Goal: Task Accomplishment & Management: Use online tool/utility

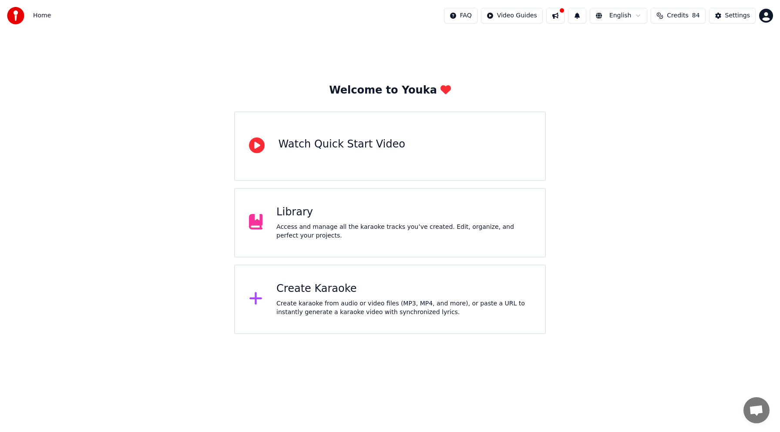
click at [319, 291] on div "Create Karaoke" at bounding box center [403, 289] width 255 height 14
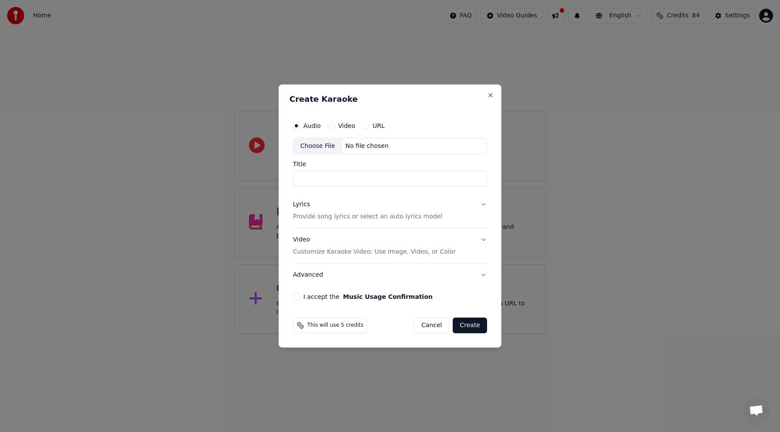
click at [329, 148] on div "Choose File" at bounding box center [317, 146] width 49 height 16
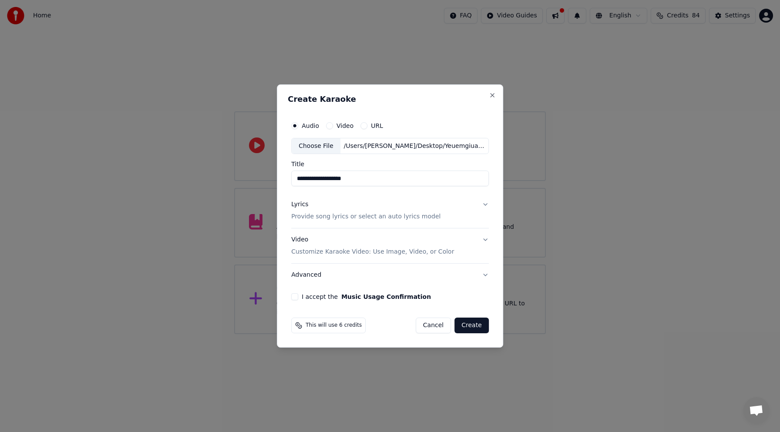
click at [309, 180] on input "**********" at bounding box center [390, 179] width 198 height 16
type input "**********"
drag, startPoint x: 377, startPoint y: 178, endPoint x: 153, endPoint y: 181, distance: 223.3
click at [156, 182] on body "**********" at bounding box center [390, 167] width 780 height 334
type input "**********"
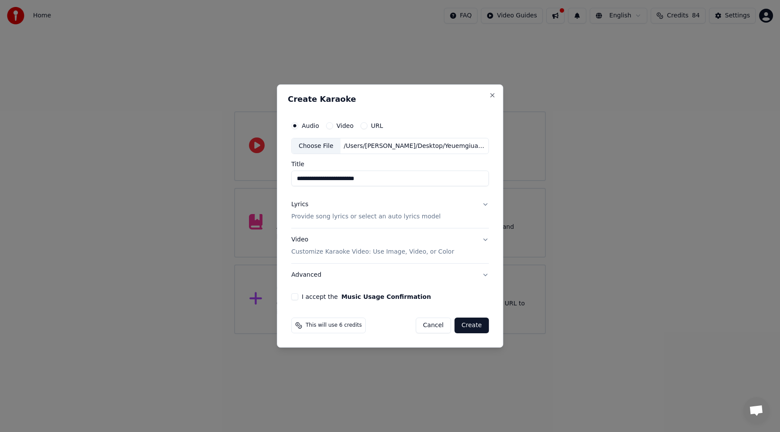
click at [485, 204] on button "Lyrics Provide song lyrics or select an auto lyrics model" at bounding box center [390, 211] width 198 height 35
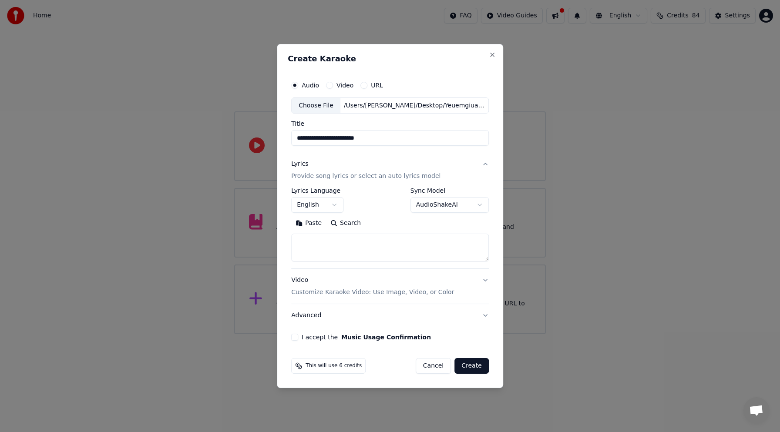
click at [298, 238] on textarea at bounding box center [390, 248] width 198 height 28
click at [302, 221] on button "Paste" at bounding box center [308, 224] width 35 height 14
click at [332, 244] on textarea at bounding box center [388, 248] width 195 height 28
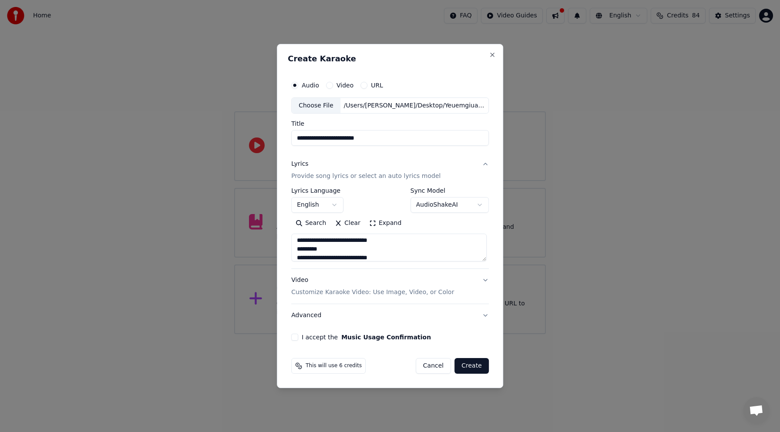
click at [332, 247] on textarea at bounding box center [388, 248] width 195 height 28
drag, startPoint x: 345, startPoint y: 253, endPoint x: 288, endPoint y: 252, distance: 57.0
click at [288, 253] on div "**********" at bounding box center [390, 209] width 205 height 272
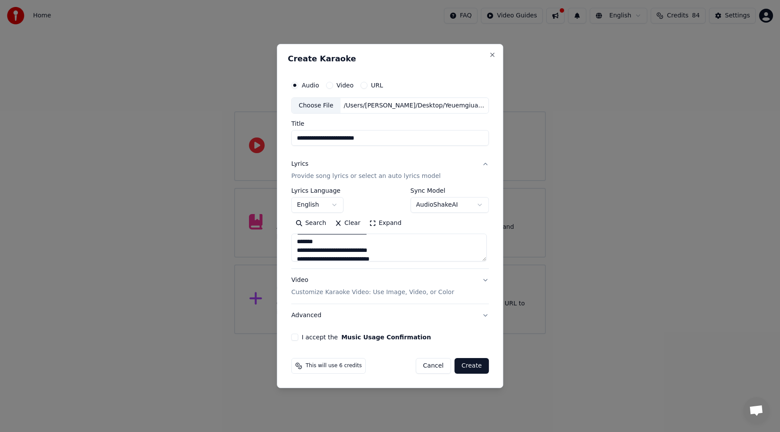
click at [330, 244] on textarea at bounding box center [388, 248] width 195 height 28
type textarea "**********"
click at [484, 280] on button "Video Customize Karaoke Video: Use Image, Video, or Color" at bounding box center [390, 286] width 198 height 35
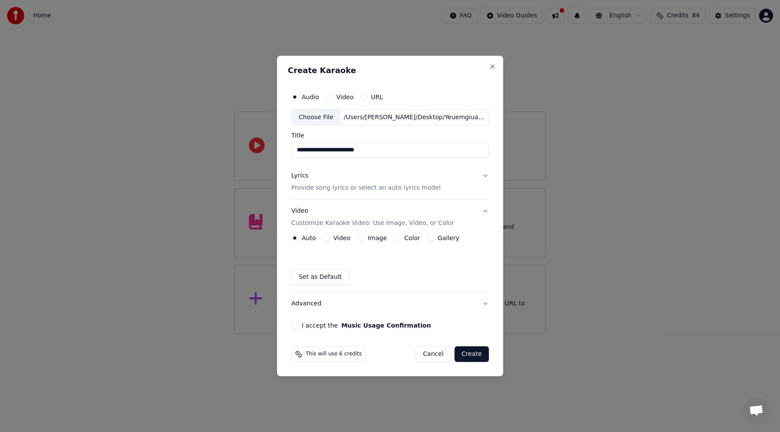
click at [328, 238] on button "Video" at bounding box center [326, 238] width 7 height 7
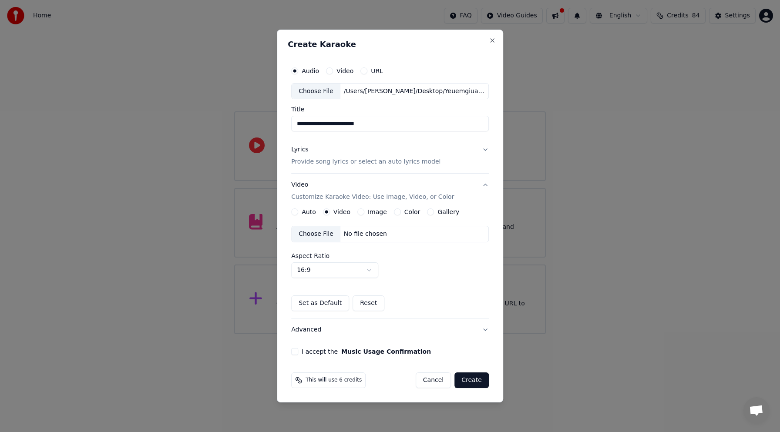
click at [324, 238] on div "Choose File" at bounding box center [316, 234] width 49 height 16
click at [296, 354] on button "I accept the Music Usage Confirmation" at bounding box center [294, 351] width 7 height 7
click at [473, 382] on button "Create" at bounding box center [471, 381] width 34 height 16
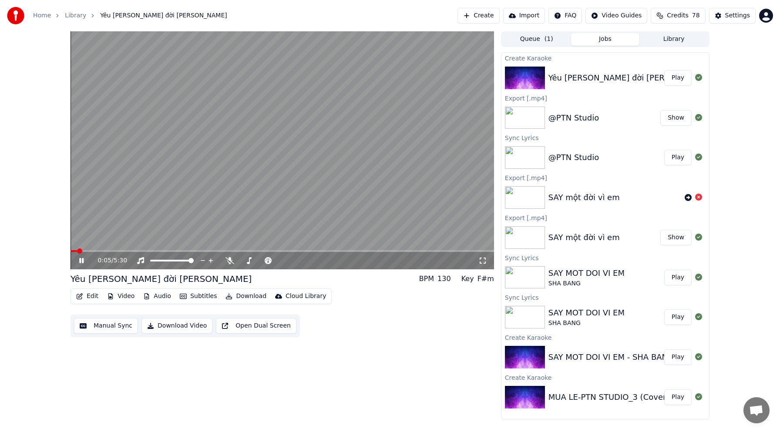
click at [77, 251] on span at bounding box center [79, 251] width 5 height 5
click at [83, 261] on icon at bounding box center [81, 260] width 4 height 5
click at [83, 261] on icon at bounding box center [81, 261] width 5 height 6
click at [93, 297] on button "Edit" at bounding box center [87, 296] width 29 height 12
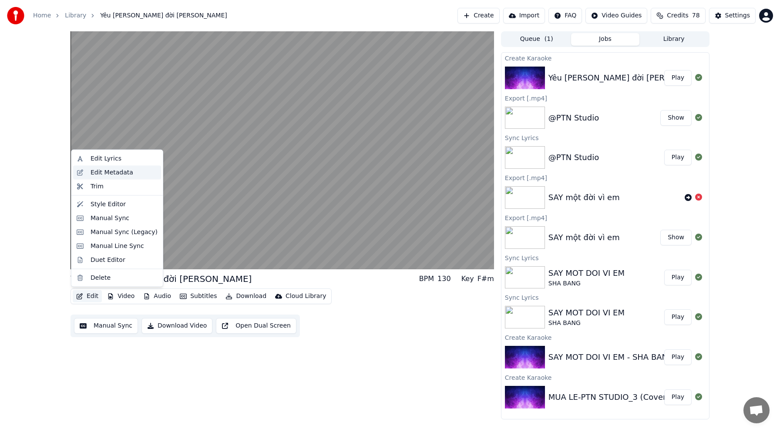
click at [103, 175] on div "Edit Metadata" at bounding box center [112, 172] width 43 height 9
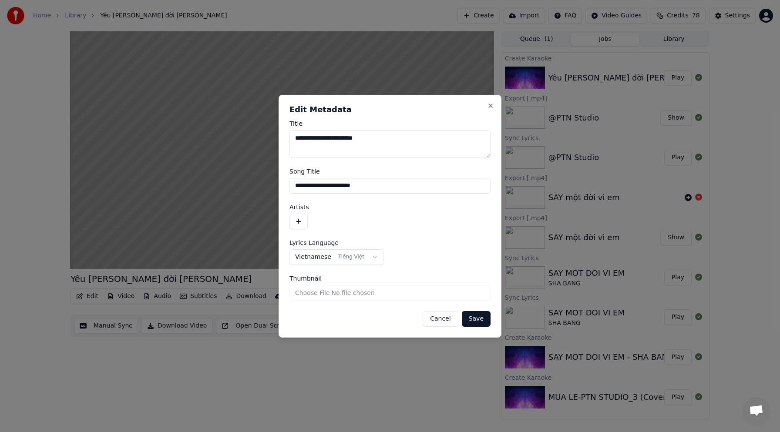
click at [320, 293] on input "Thumbnail" at bounding box center [389, 293] width 201 height 16
type input "**********"
click at [478, 319] on button "Save" at bounding box center [476, 319] width 29 height 16
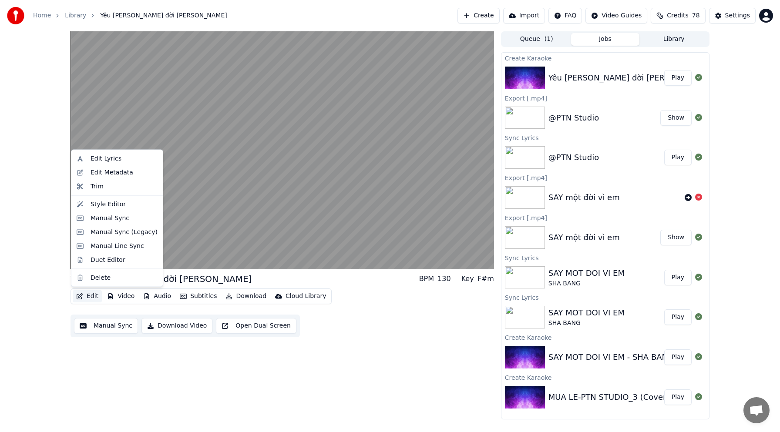
click at [86, 298] on button "Edit" at bounding box center [87, 296] width 29 height 12
click at [123, 172] on div "Edit Metadata" at bounding box center [112, 172] width 43 height 9
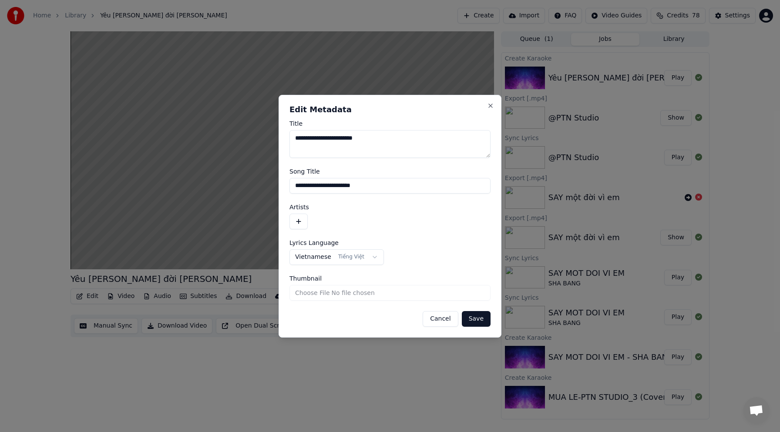
click at [299, 222] on button "button" at bounding box center [298, 222] width 18 height 16
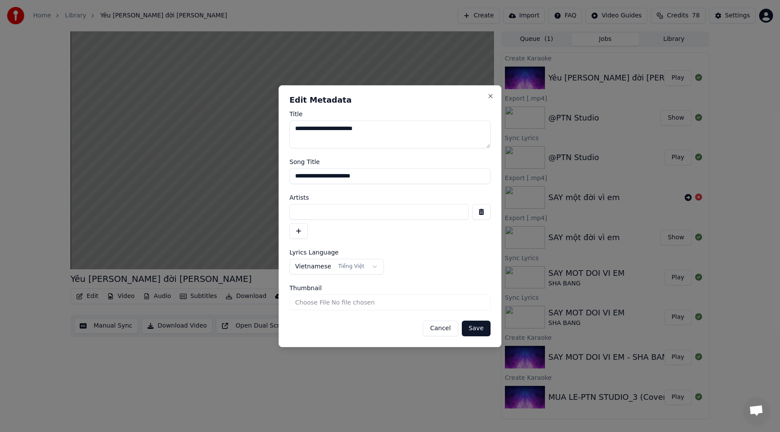
click at [302, 215] on input at bounding box center [378, 212] width 179 height 16
type input "*"
type input "**********"
click at [475, 328] on button "Save" at bounding box center [476, 329] width 29 height 16
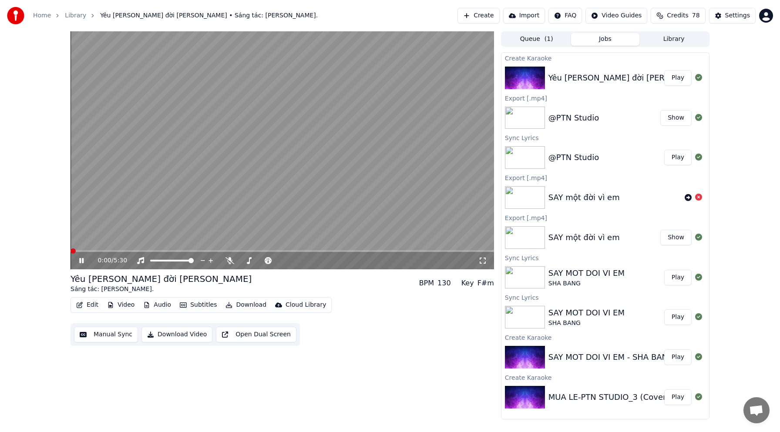
click at [71, 254] on span at bounding box center [73, 251] width 5 height 5
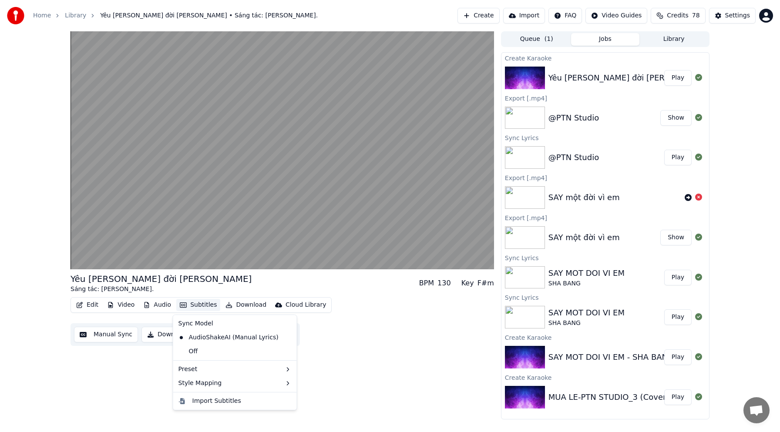
click at [200, 306] on button "Subtitles" at bounding box center [198, 305] width 44 height 12
click at [124, 306] on button "Video" at bounding box center [121, 305] width 34 height 12
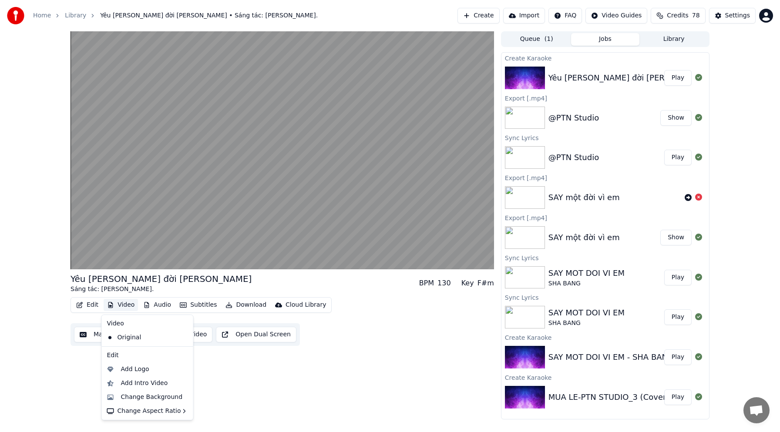
click at [124, 306] on button "Video" at bounding box center [121, 305] width 34 height 12
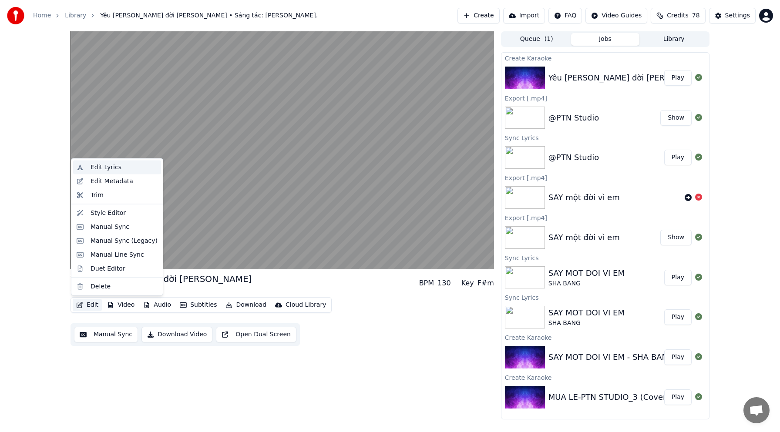
click at [104, 169] on div "Edit Lyrics" at bounding box center [106, 167] width 31 height 9
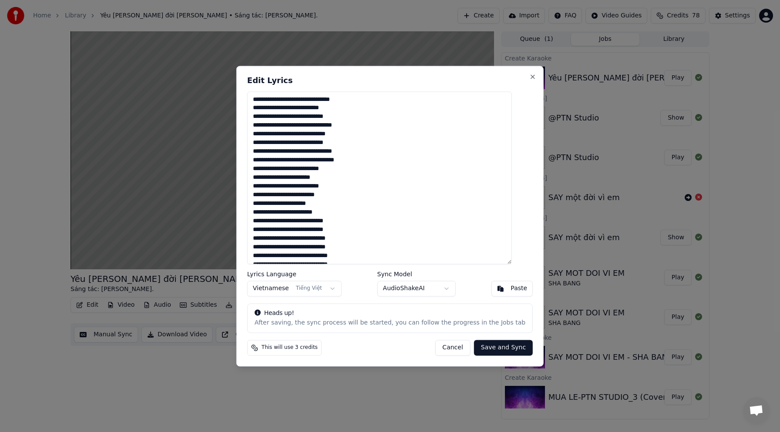
click at [444, 349] on button "Cancel" at bounding box center [452, 348] width 35 height 16
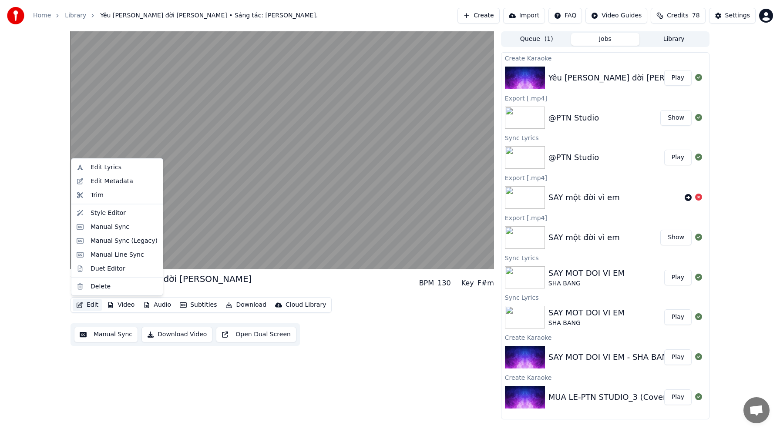
click at [89, 306] on button "Edit" at bounding box center [87, 305] width 29 height 12
click at [101, 197] on div "Trim" at bounding box center [97, 195] width 13 height 9
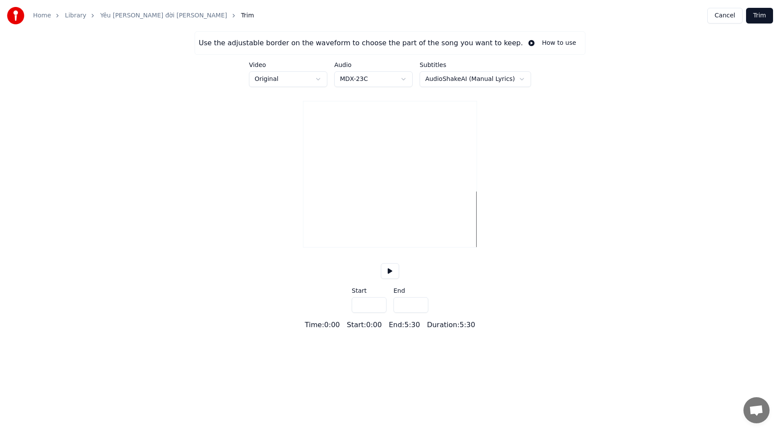
type input "*****"
click at [392, 279] on button at bounding box center [390, 271] width 18 height 16
click at [390, 279] on button at bounding box center [390, 271] width 18 height 16
click at [150, 17] on link "Yêu [PERSON_NAME] đời [PERSON_NAME]" at bounding box center [163, 15] width 127 height 9
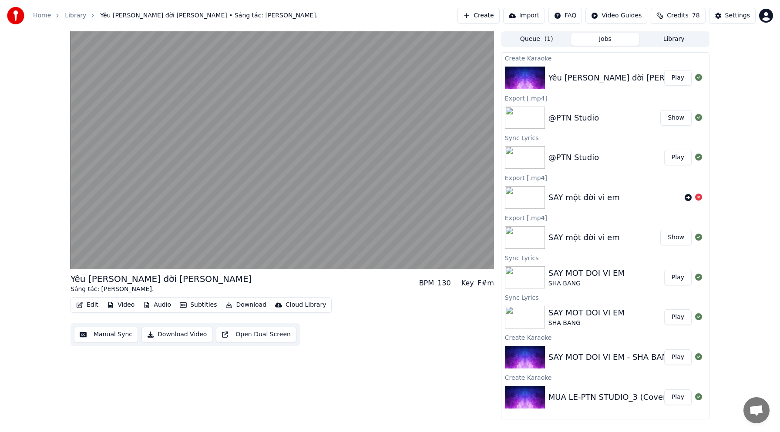
click at [244, 337] on button "Open Dual Screen" at bounding box center [256, 335] width 81 height 16
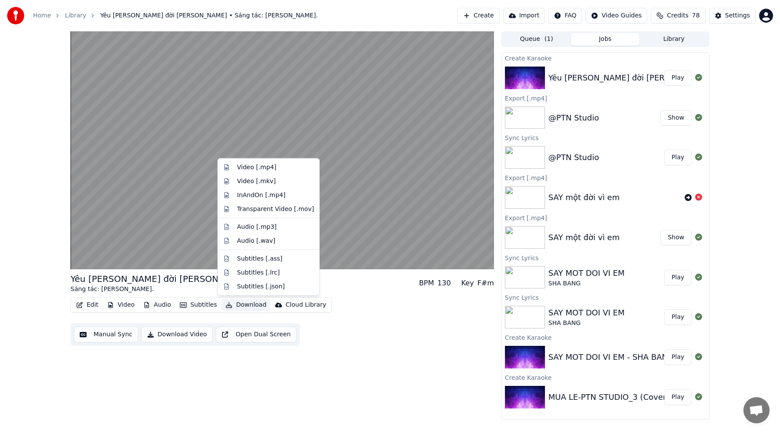
click at [244, 306] on button "Download" at bounding box center [246, 305] width 48 height 12
click at [239, 168] on div "Video [.mp4]" at bounding box center [256, 167] width 39 height 9
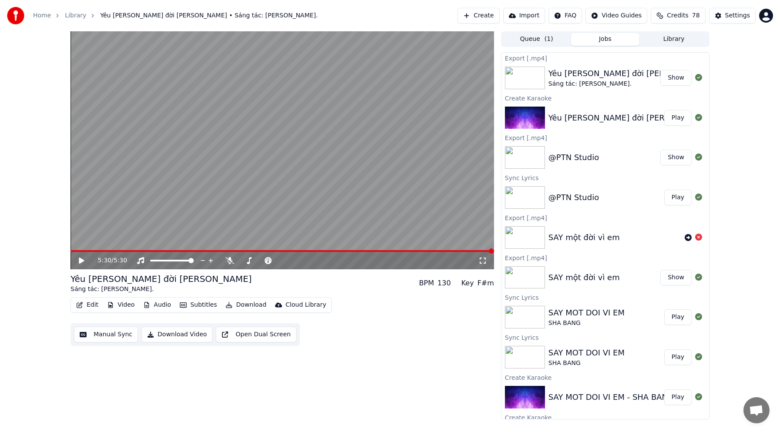
click at [670, 80] on button "Show" at bounding box center [675, 78] width 31 height 16
click at [669, 78] on button "Show" at bounding box center [675, 78] width 31 height 16
